Goal: Task Accomplishment & Management: Manage account settings

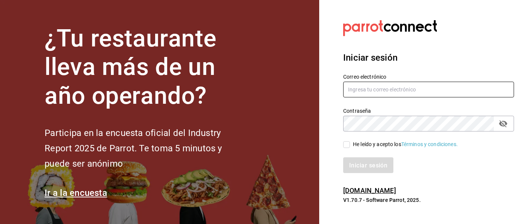
type input "[EMAIL_ADDRESS][DOMAIN_NAME]"
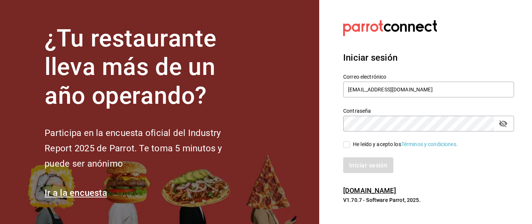
click at [346, 142] on input "He leído y acepto los Términos y condiciones." at bounding box center [346, 144] width 7 height 7
checkbox input "true"
click at [354, 161] on button "Iniciar sesión" at bounding box center [368, 165] width 51 height 16
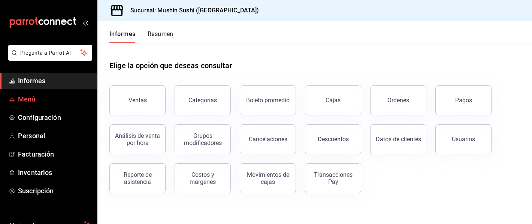
click at [45, 102] on span "Menú" at bounding box center [54, 99] width 73 height 10
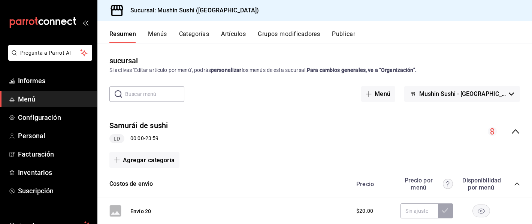
click at [159, 30] on div "Resumen Menús Categorías Artículos Grupos modificadores Publicar" at bounding box center [314, 32] width 434 height 22
click at [160, 34] on font "Menús" at bounding box center [157, 33] width 19 height 7
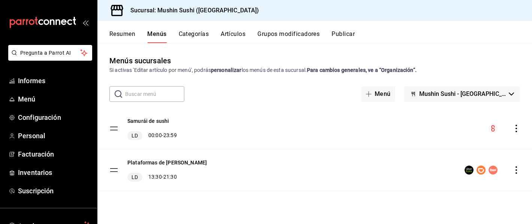
click at [119, 170] on div "Plataformas de sushi Mushin LD 13:30 - 21:30" at bounding box center [157, 169] width 97 height 23
click at [115, 170] on tbody "Samurái de sushi LD 00:00 - 23:59 Plataformas de sushi Mushin LD 13:30 - 21:30" at bounding box center [314, 149] width 434 height 83
click at [113, 170] on tbody "Samurái de sushi LD 00:00 - 23:59 Plataformas de sushi Mushin LD 13:30 - 21:30" at bounding box center [314, 149] width 434 height 83
click at [377, 175] on div "Plataformas de sushi Mushin LD 13:30 - 21:30" at bounding box center [314, 169] width 434 height 41
click at [516, 175] on div "Plataformas de sushi Mushin LD 13:30 - 21:30" at bounding box center [314, 169] width 434 height 41
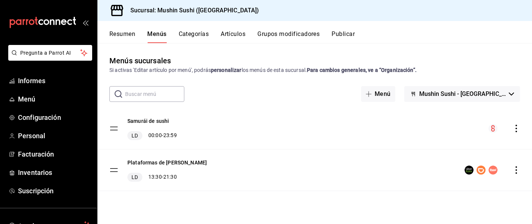
click at [516, 174] on div "Plataformas de sushi Mushin LD 13:30 - 21:30" at bounding box center [314, 169] width 434 height 41
click at [513, 167] on icon "comportamiento" at bounding box center [515, 169] width 7 height 7
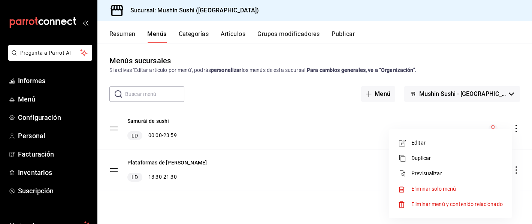
click at [458, 144] on span "Editar" at bounding box center [456, 143] width 91 height 8
